Goal: Task Accomplishment & Management: Complete application form

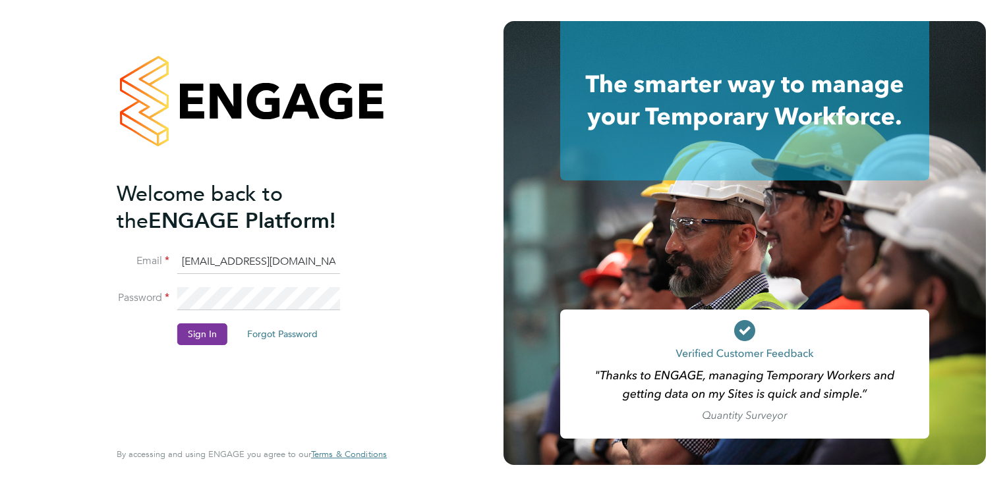
click at [200, 337] on button "Sign In" at bounding box center [202, 333] width 50 height 21
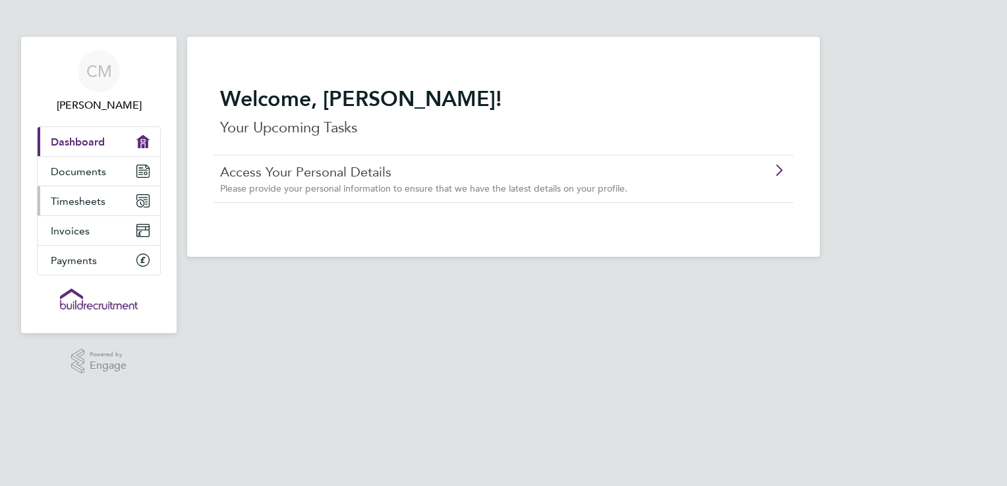
click at [81, 199] on span "Timesheets" at bounding box center [78, 201] width 55 height 13
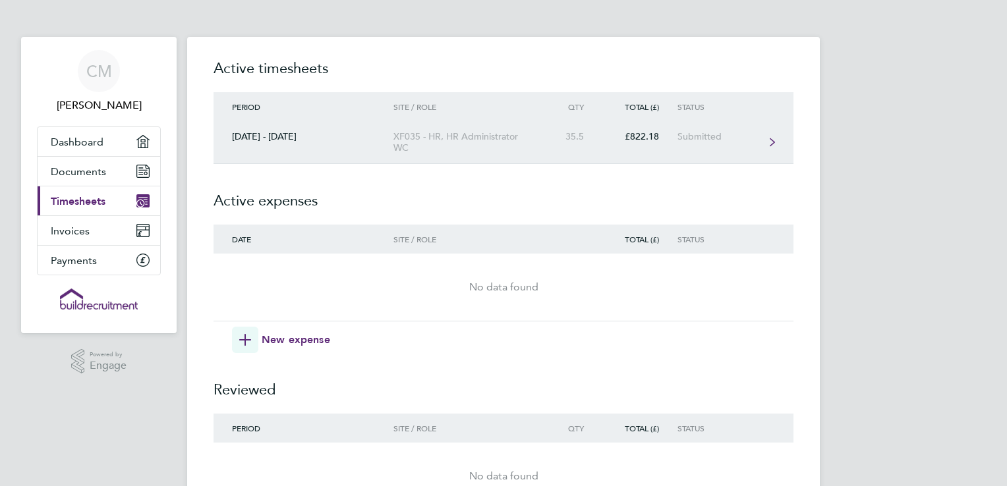
click at [764, 140] on link "[DATE] - [DATE] XF035 - HR, HR Administrator WC 35.5 £822.18 Submitted" at bounding box center [503, 142] width 580 height 43
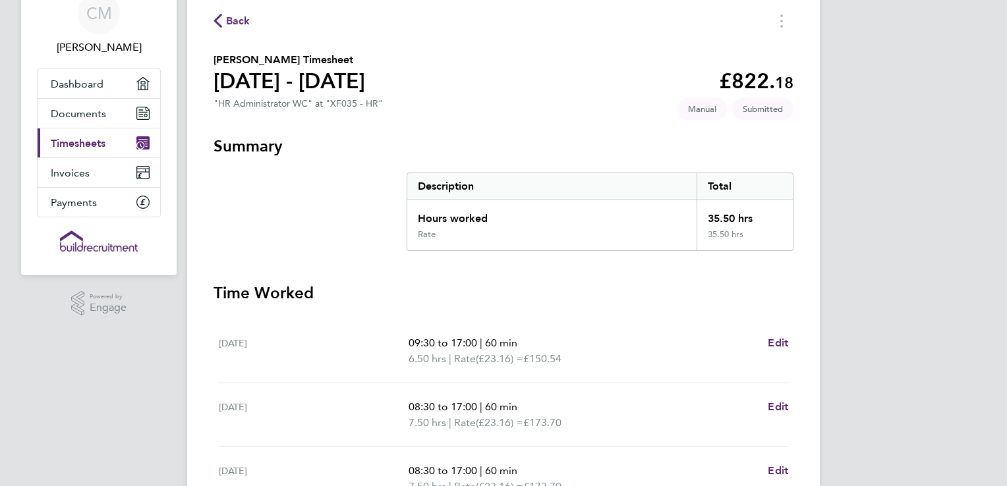
scroll to position [198, 0]
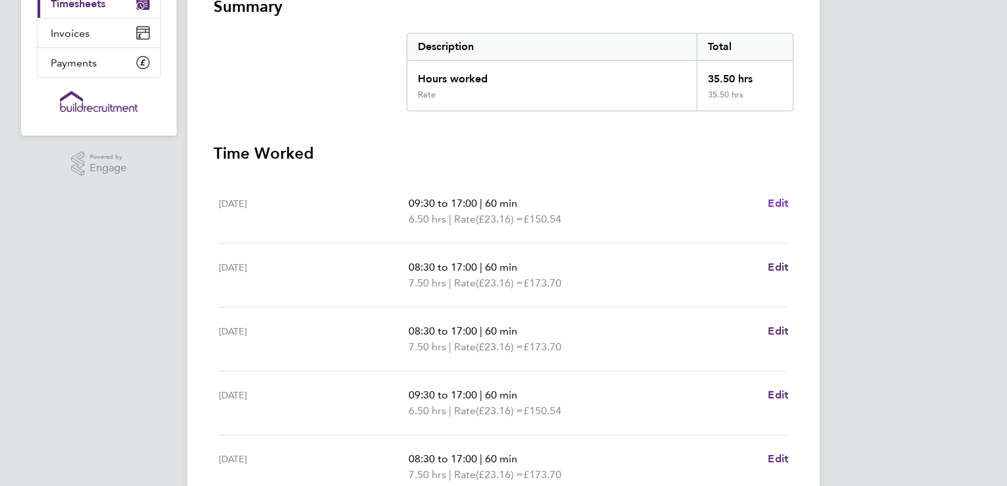
click at [778, 205] on span "Edit" at bounding box center [777, 203] width 20 height 13
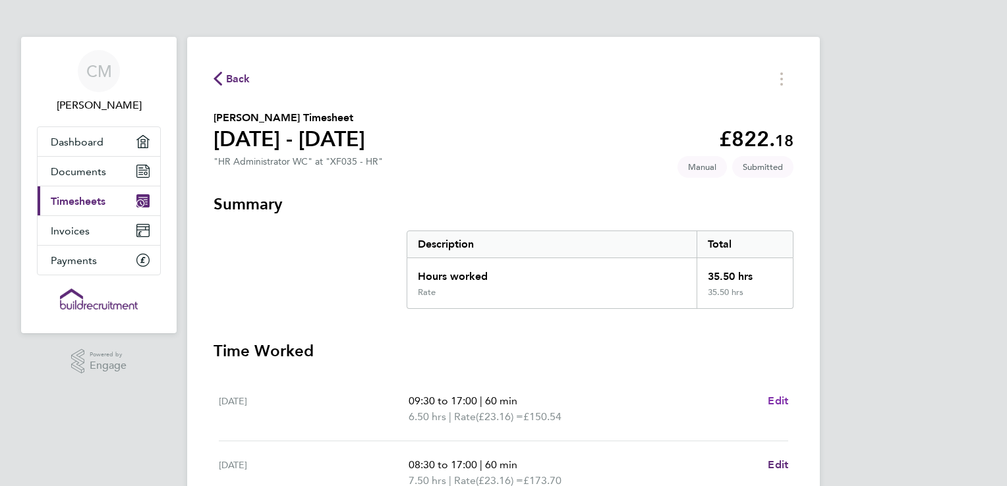
select select "60"
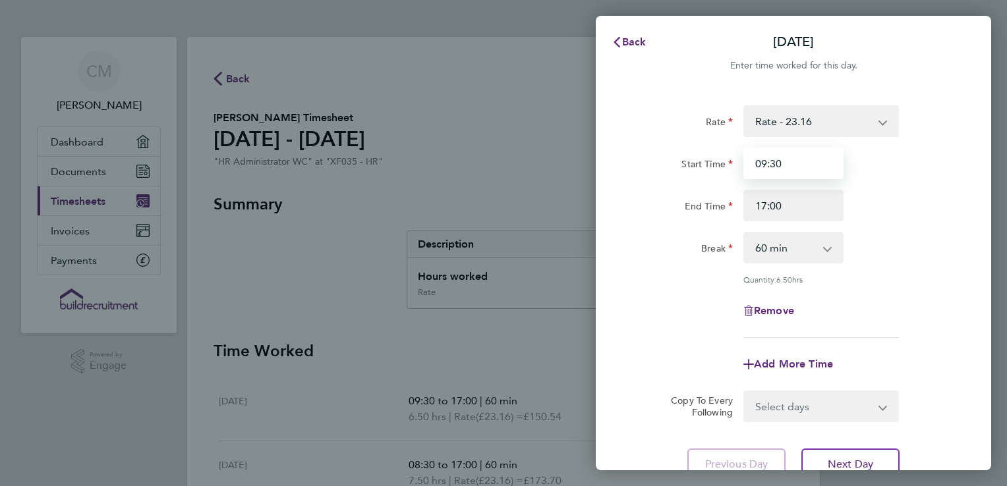
click at [794, 167] on input "09:30" at bounding box center [793, 164] width 100 height 32
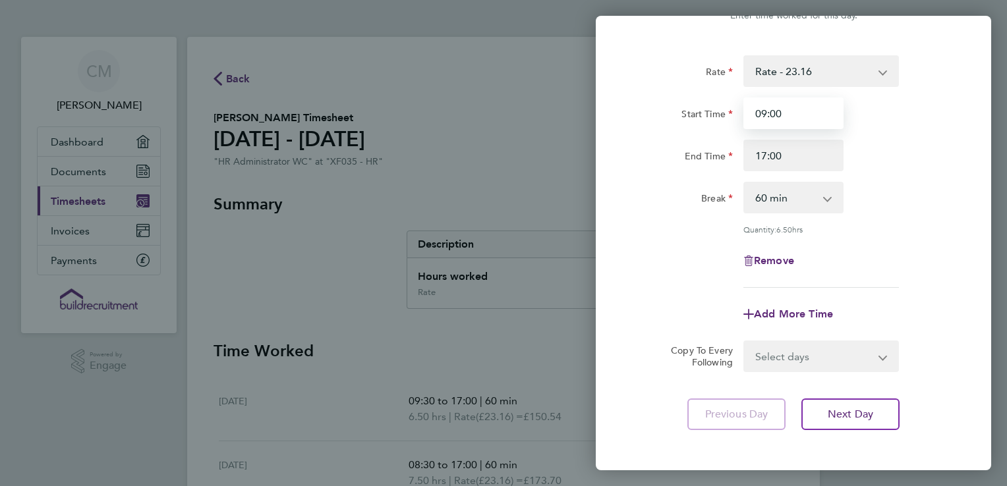
scroll to position [108, 0]
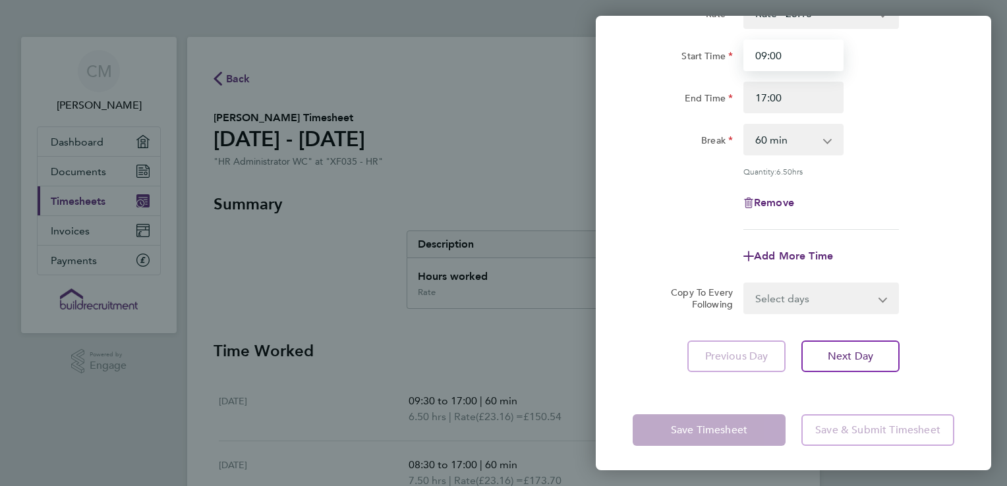
type input "09:00"
click at [911, 317] on div "Rate Rate - 23.16 Start Time 09:00 End Time 17:00 Break 0 min 15 min 30 min 45 …" at bounding box center [793, 185] width 395 height 406
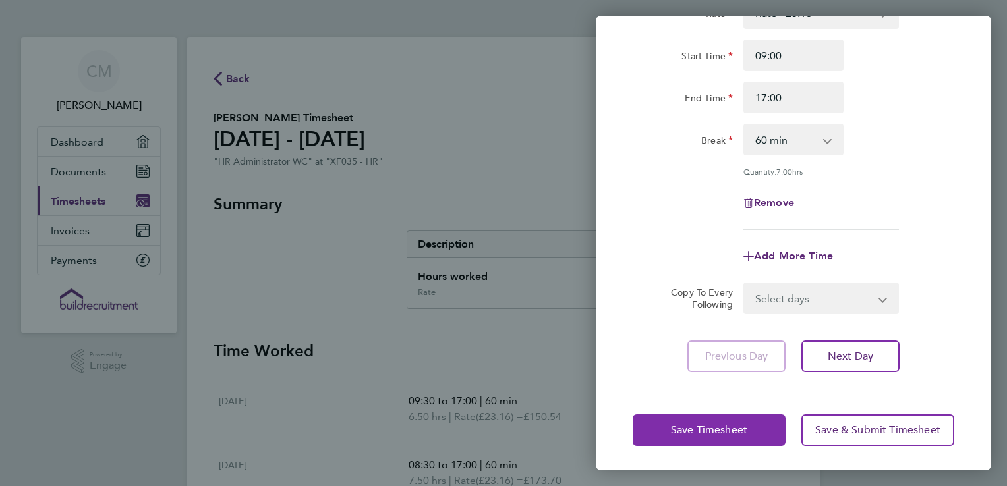
click at [736, 428] on span "Save Timesheet" at bounding box center [709, 430] width 76 height 13
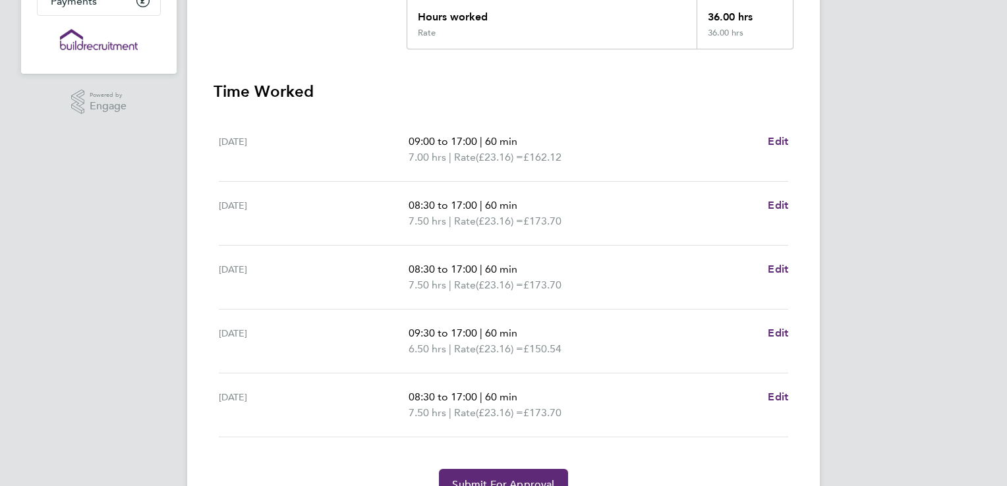
scroll to position [264, 0]
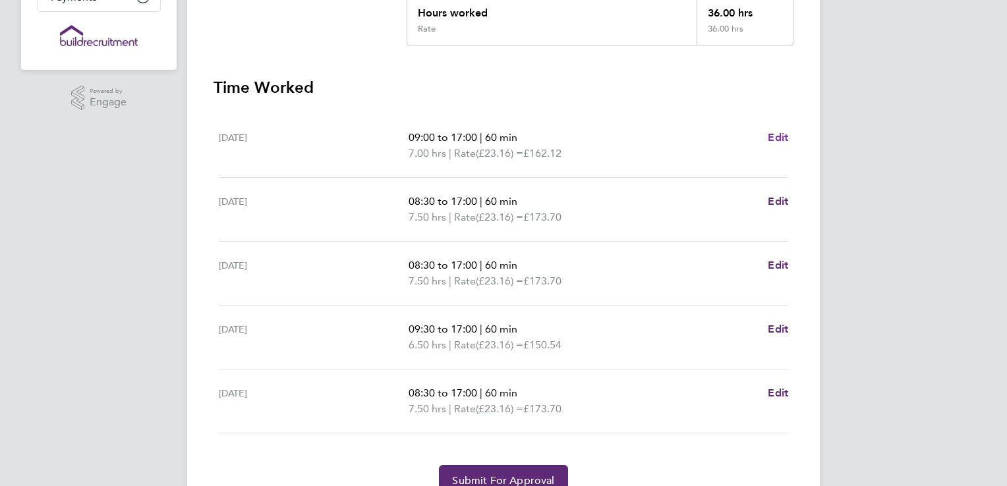
click at [783, 139] on span "Edit" at bounding box center [777, 137] width 20 height 13
select select "60"
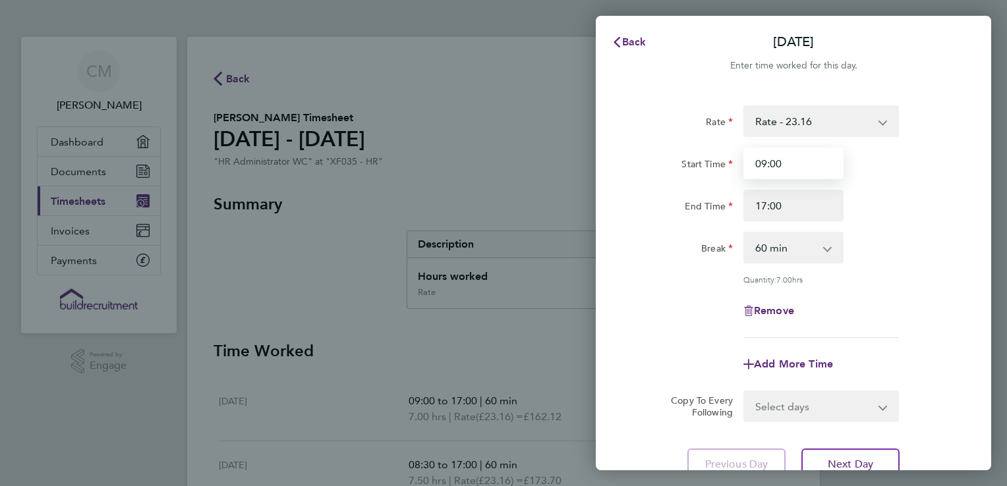
click at [801, 168] on input "09:00" at bounding box center [793, 164] width 100 height 32
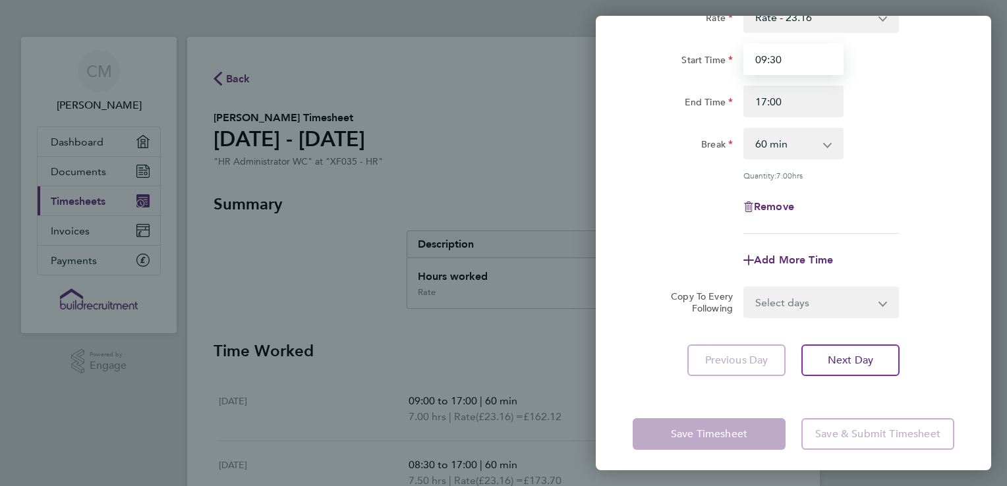
scroll to position [108, 0]
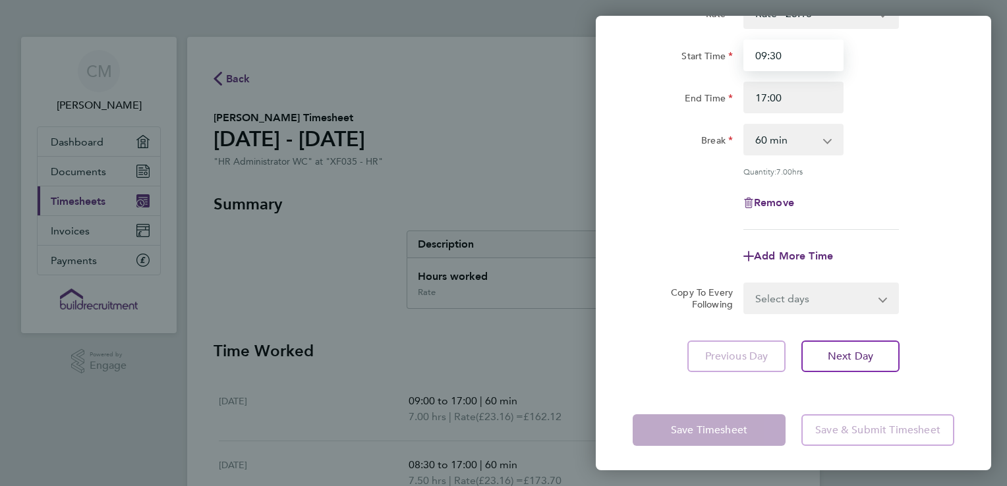
type input "09:30"
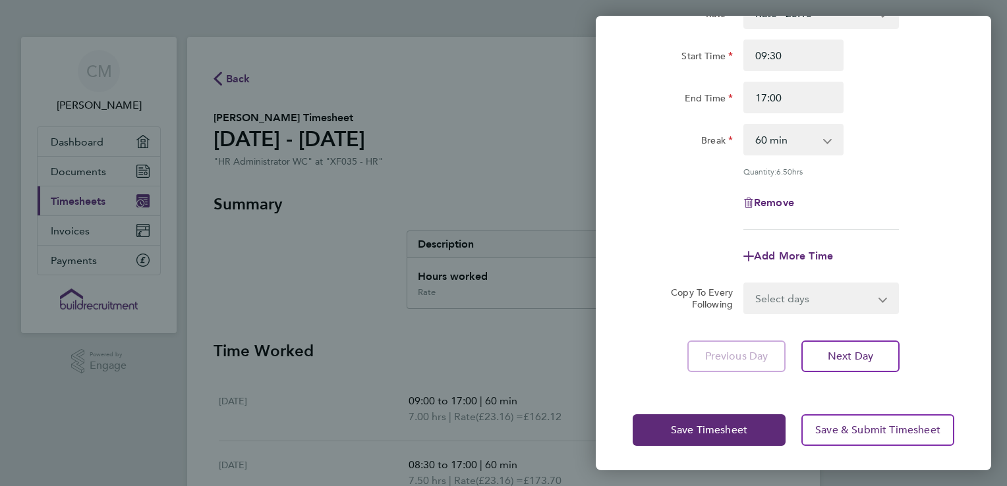
click at [635, 283] on div "Copy To Every Following Select days Day [DATE] [DATE] [DATE] [DATE]" at bounding box center [793, 299] width 332 height 32
click at [696, 433] on span "Save Timesheet" at bounding box center [709, 430] width 76 height 13
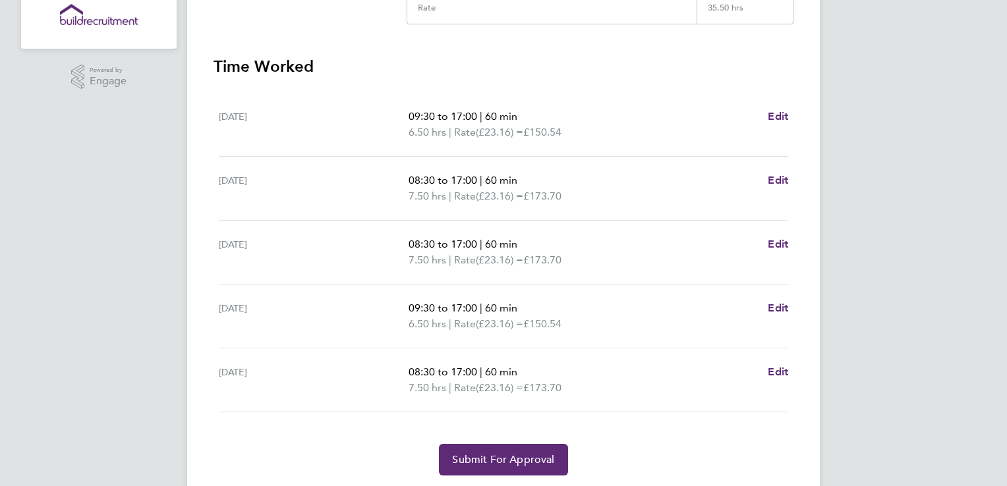
scroll to position [326, 0]
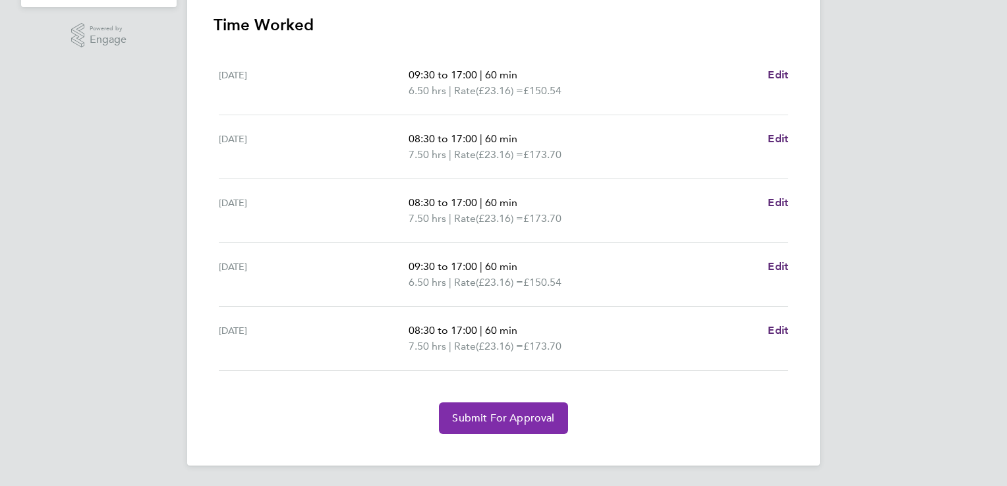
click at [477, 417] on span "Submit For Approval" at bounding box center [503, 418] width 102 height 13
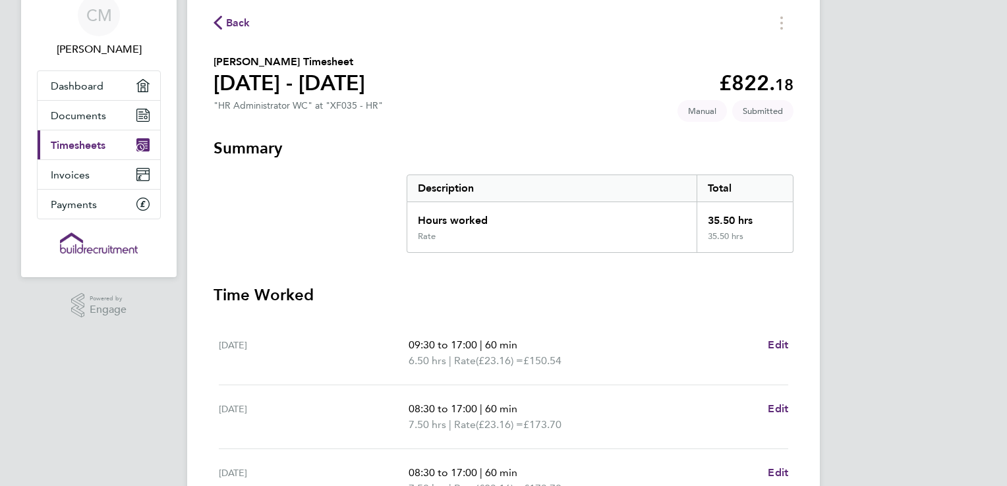
scroll to position [0, 0]
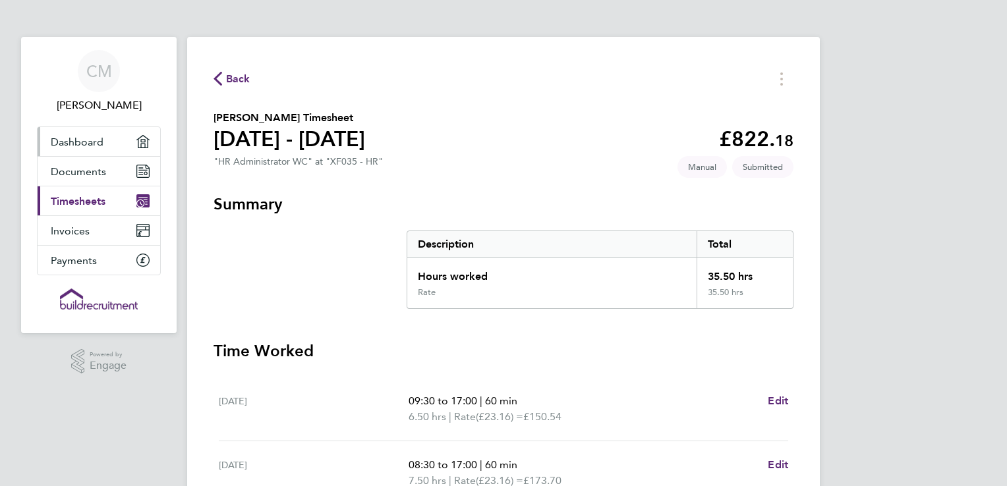
click at [76, 138] on span "Dashboard" at bounding box center [77, 142] width 53 height 13
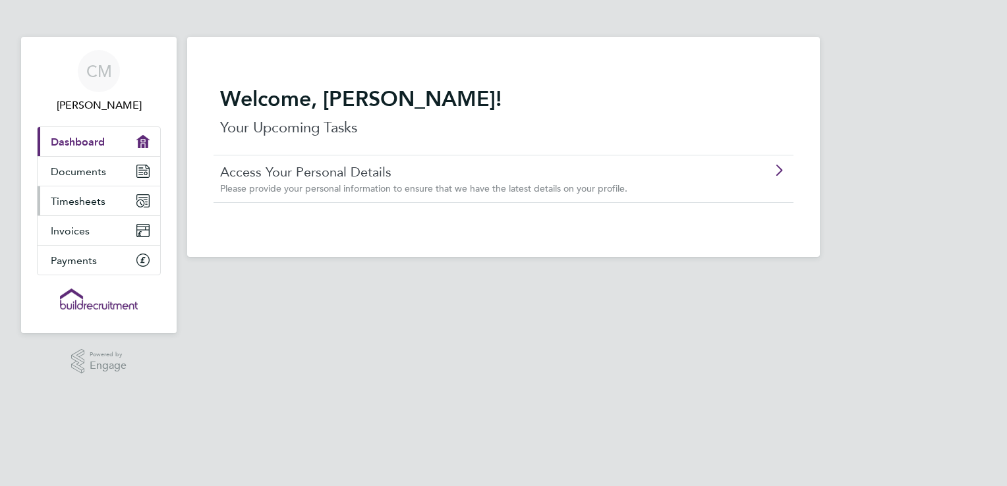
click at [99, 202] on span "Timesheets" at bounding box center [78, 201] width 55 height 13
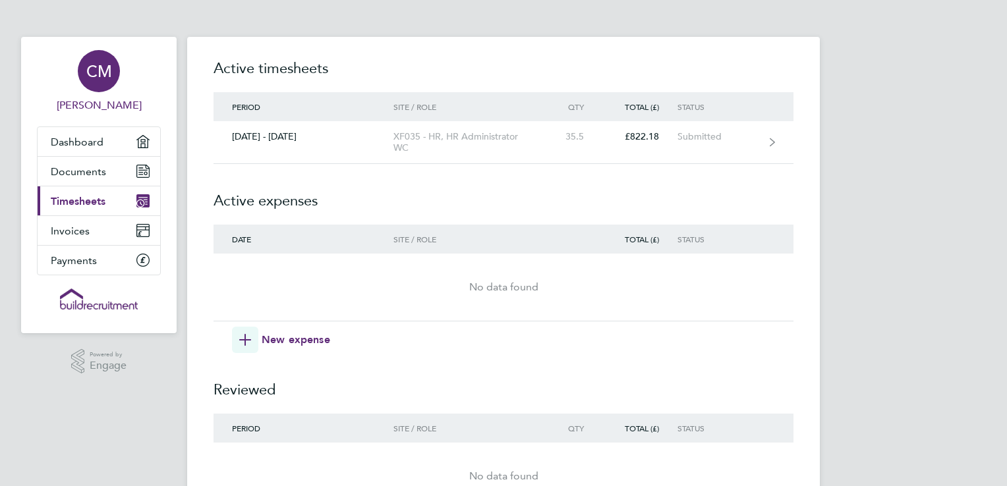
click at [111, 101] on span "Chevonne Mccann" at bounding box center [99, 106] width 124 height 16
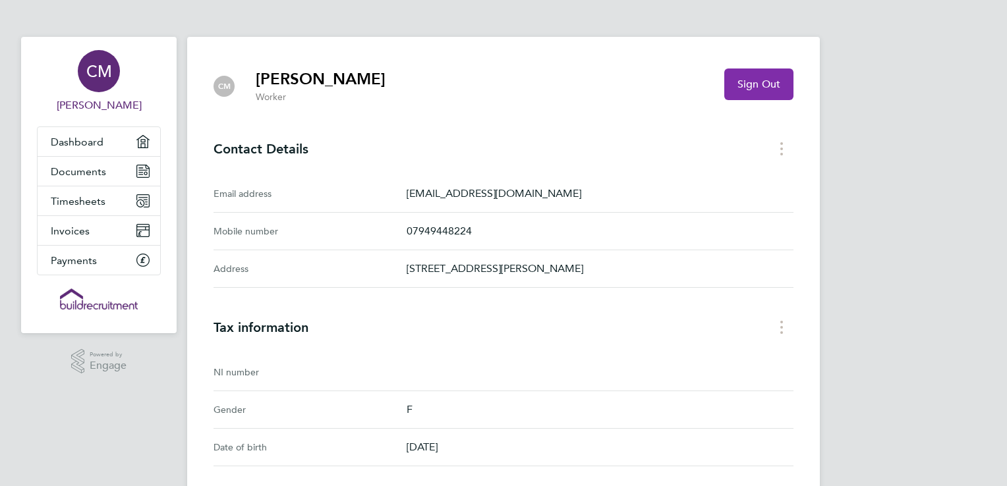
click at [756, 75] on button "Sign Out" at bounding box center [758, 85] width 69 height 32
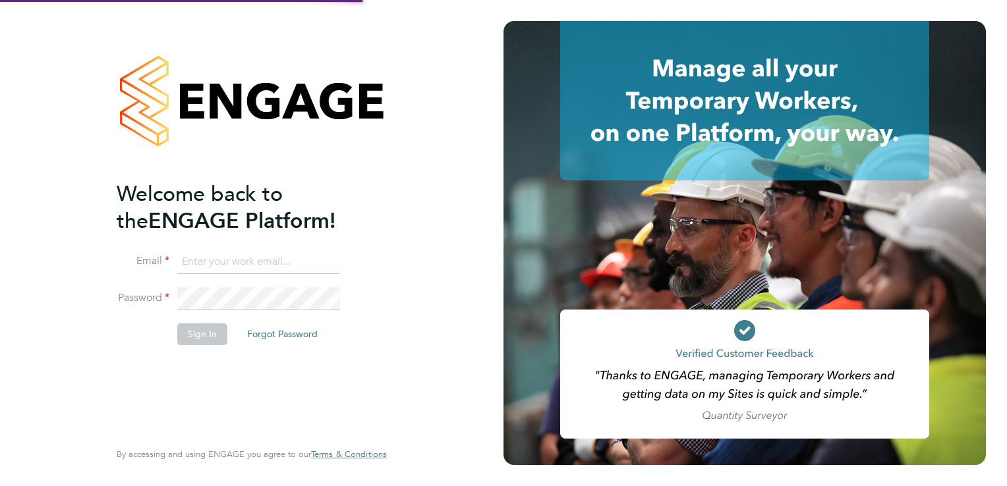
type input "[EMAIL_ADDRESS][DOMAIN_NAME]"
